Goal: Task Accomplishment & Management: Complete application form

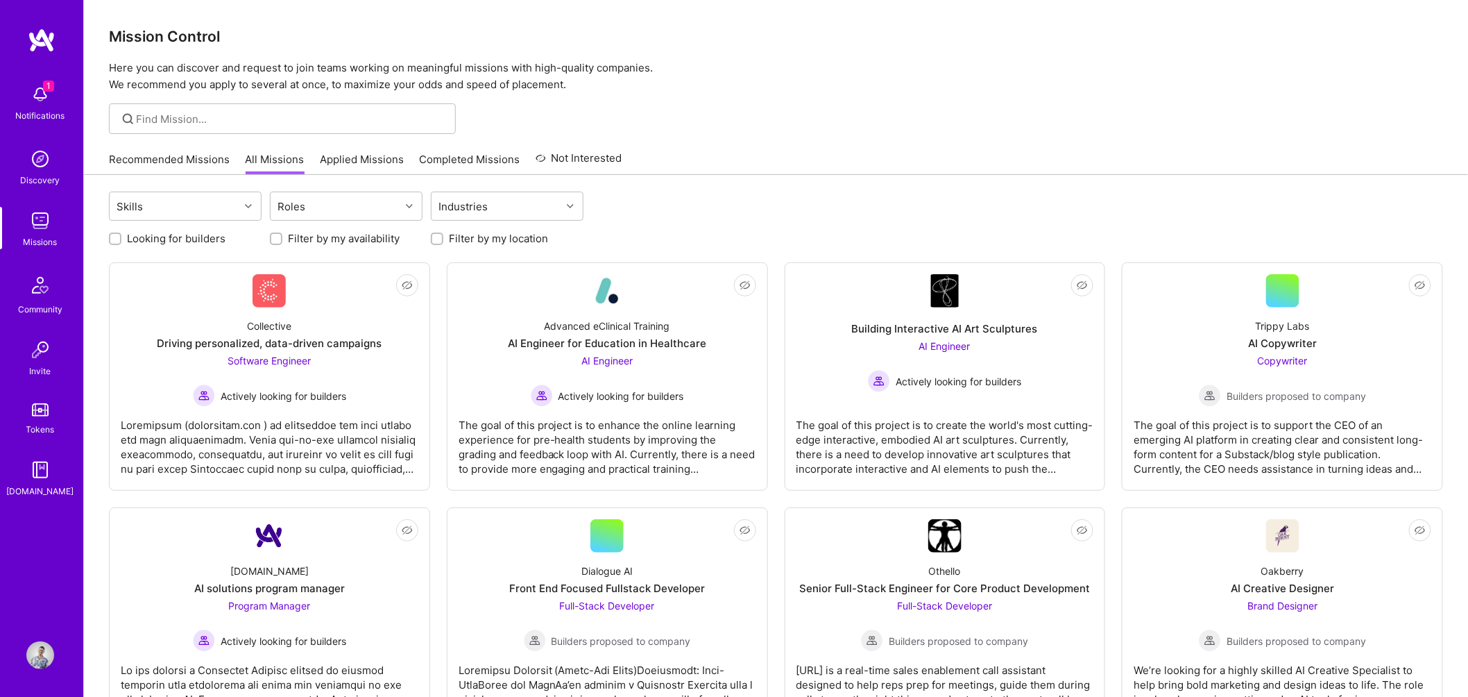
click at [53, 87] on span "1" at bounding box center [48, 85] width 11 height 11
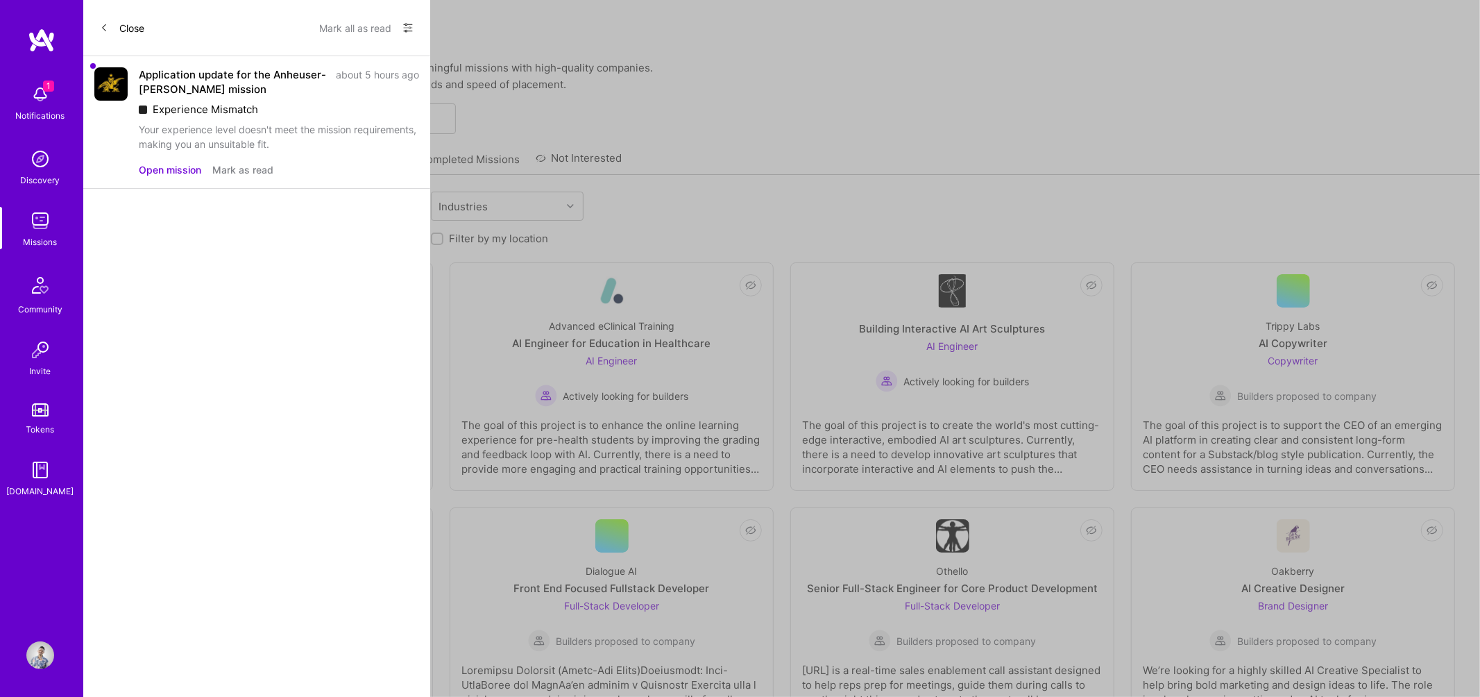
click at [256, 167] on button "Mark as read" at bounding box center [242, 169] width 61 height 15
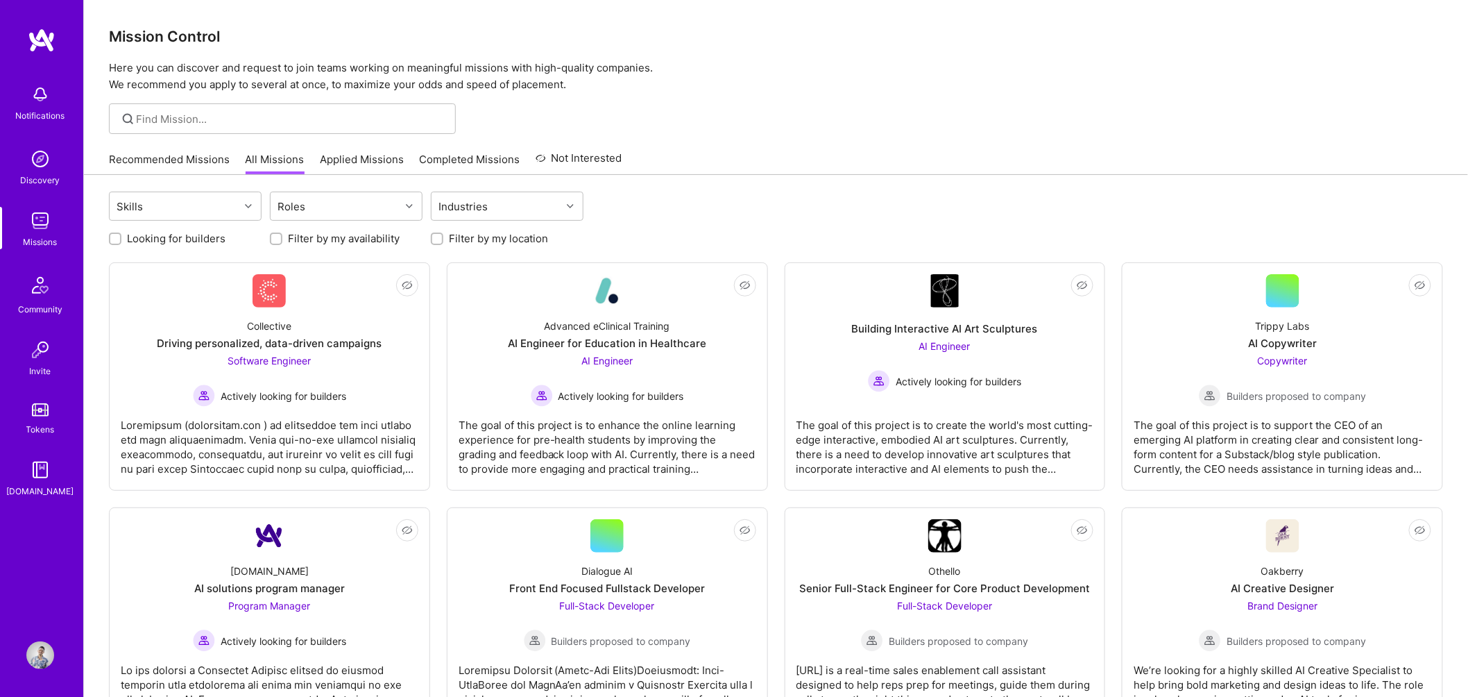
click at [367, 164] on link "Applied Missions" at bounding box center [362, 163] width 84 height 23
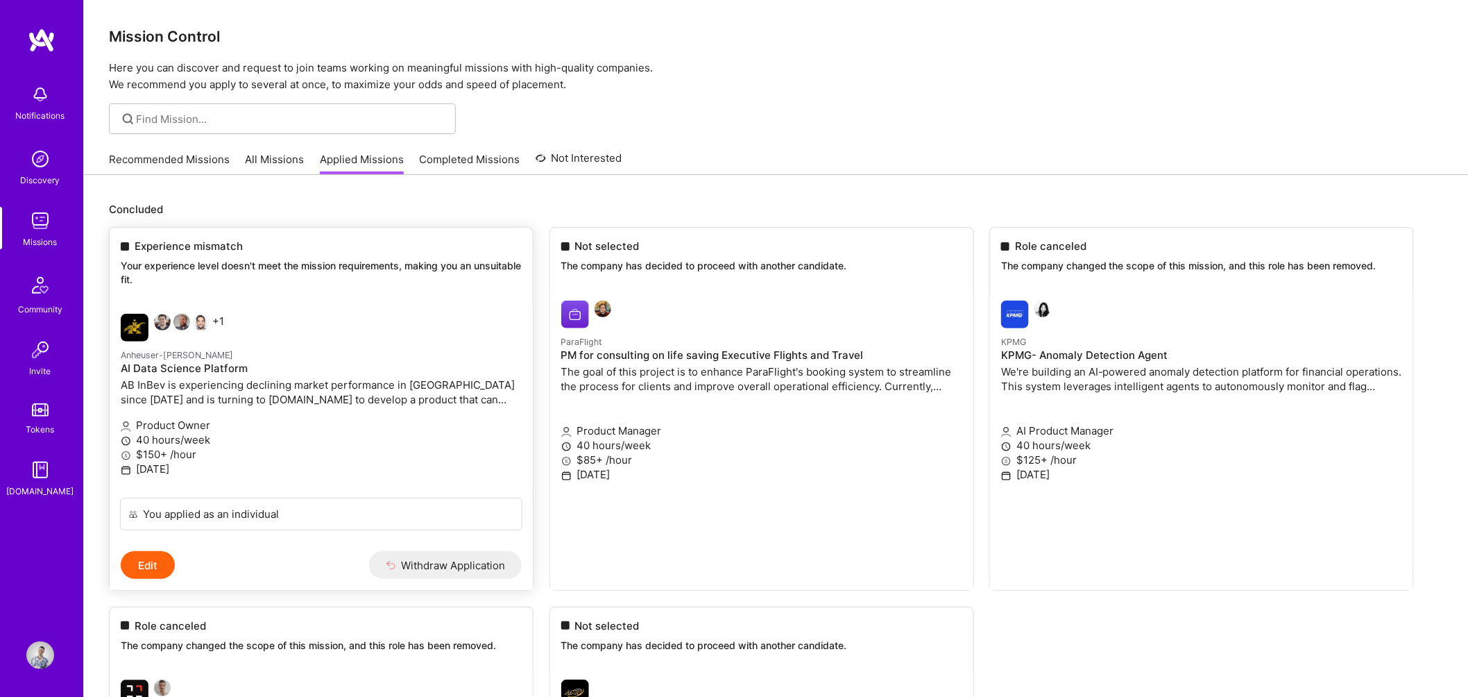
click at [305, 322] on div "+1" at bounding box center [254, 328] width 267 height 28
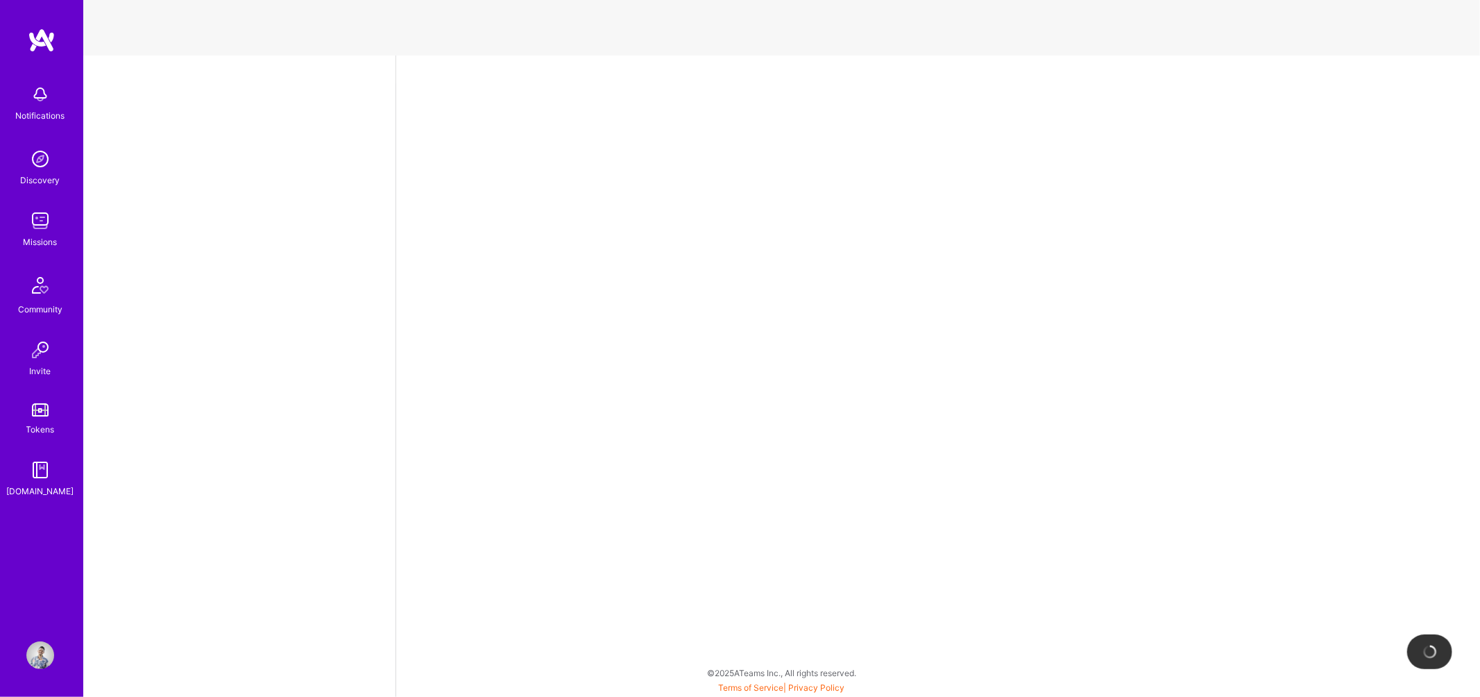
select select "US"
